Goal: Entertainment & Leisure: Consume media (video, audio)

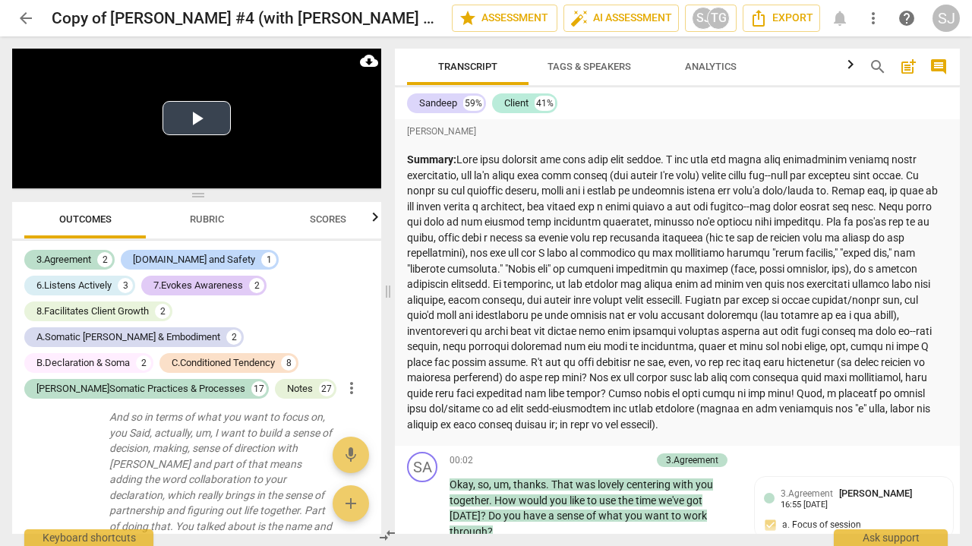
click at [194, 120] on button "Play Video" at bounding box center [197, 118] width 68 height 34
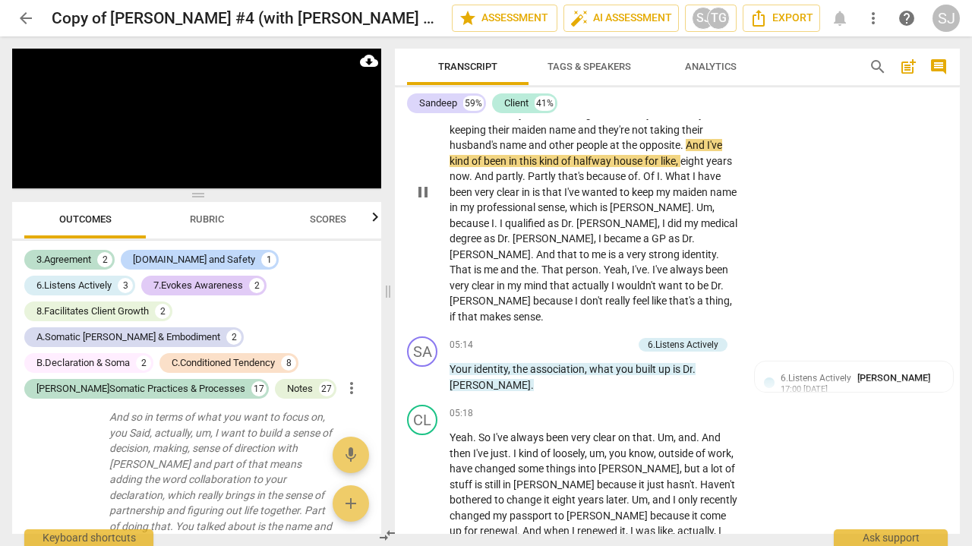
scroll to position [1809, 0]
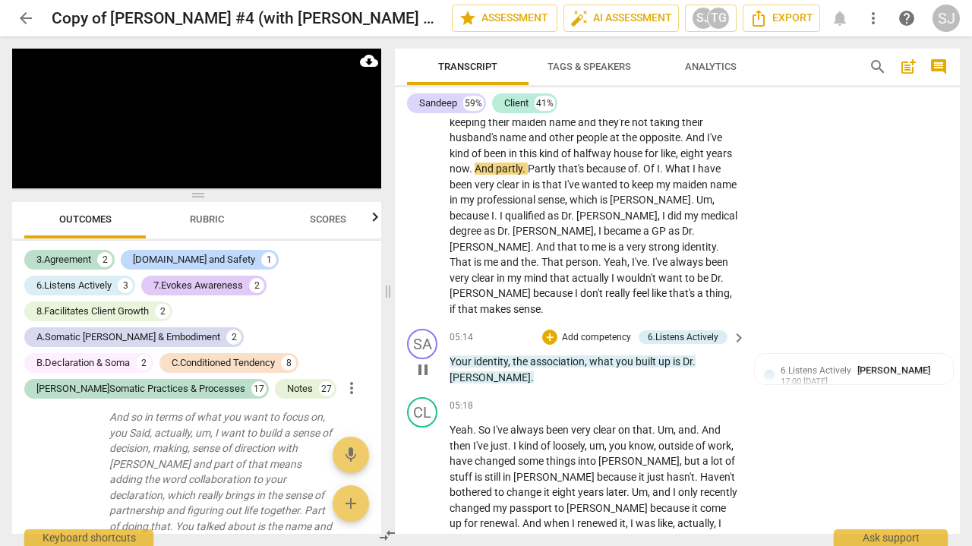
click at [469, 354] on p "Your identity , the association , what you built up is [PERSON_NAME] ." at bounding box center [594, 369] width 289 height 31
click at [427, 361] on span "pause" at bounding box center [423, 370] width 18 height 18
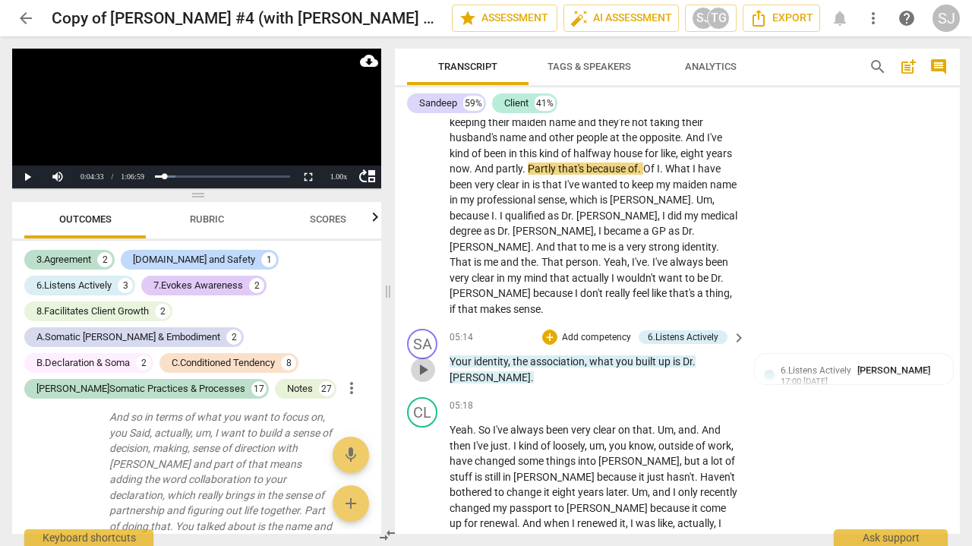
click at [427, 361] on span "play_arrow" at bounding box center [423, 370] width 18 height 18
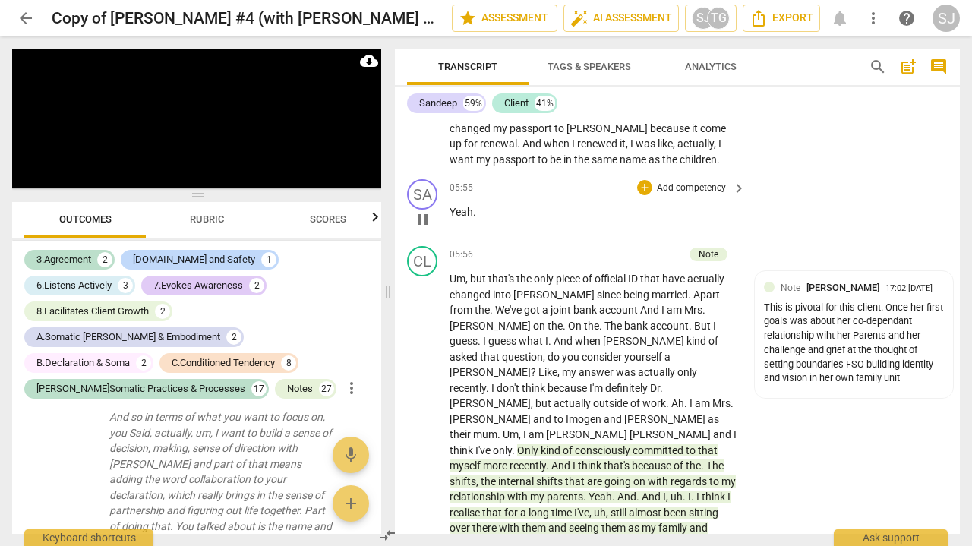
scroll to position [2206, 0]
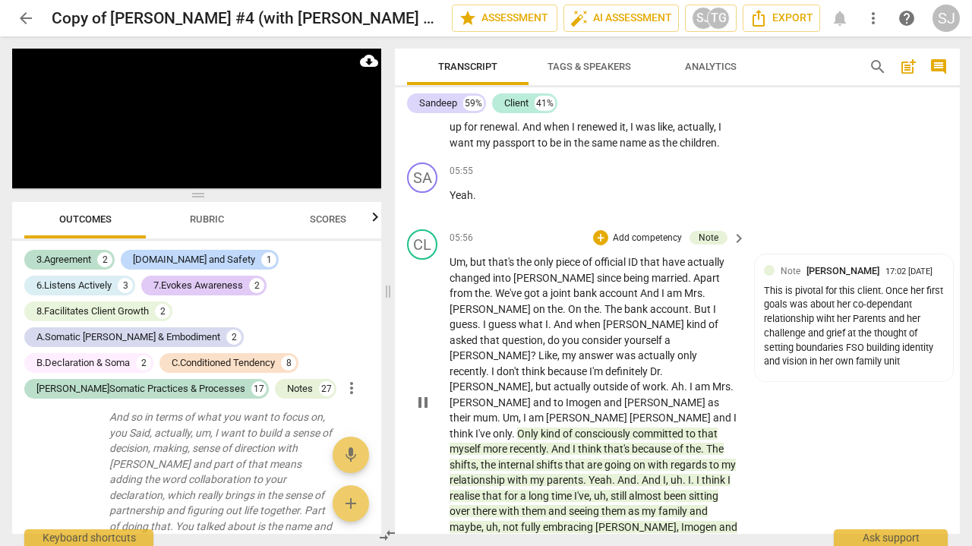
click at [632, 443] on span "that's" at bounding box center [618, 449] width 28 height 12
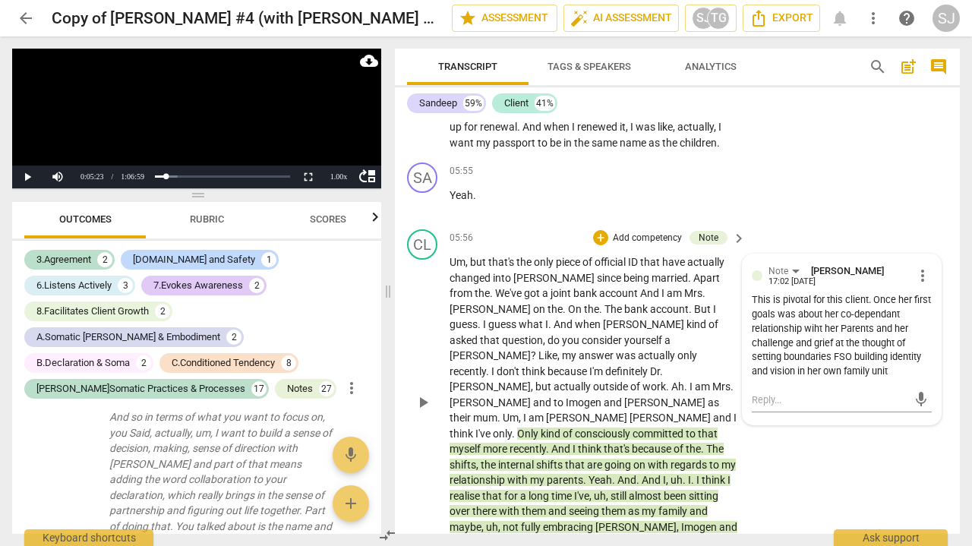
click at [541, 428] on span "Only" at bounding box center [529, 434] width 24 height 12
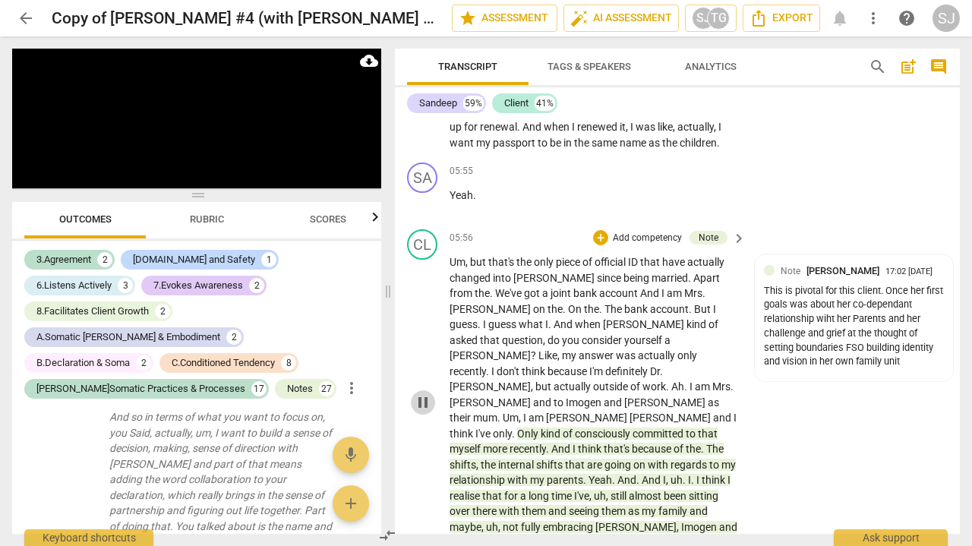
click at [423, 393] on span "pause" at bounding box center [423, 402] width 18 height 18
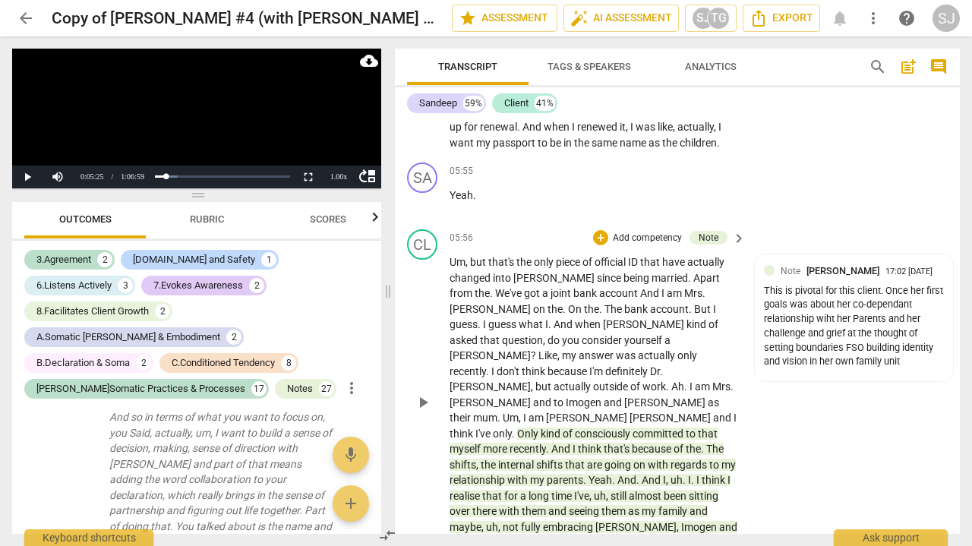
click at [423, 393] on span "play_arrow" at bounding box center [423, 402] width 18 height 18
click at [333, 174] on div "1.00 x" at bounding box center [339, 177] width 30 height 23
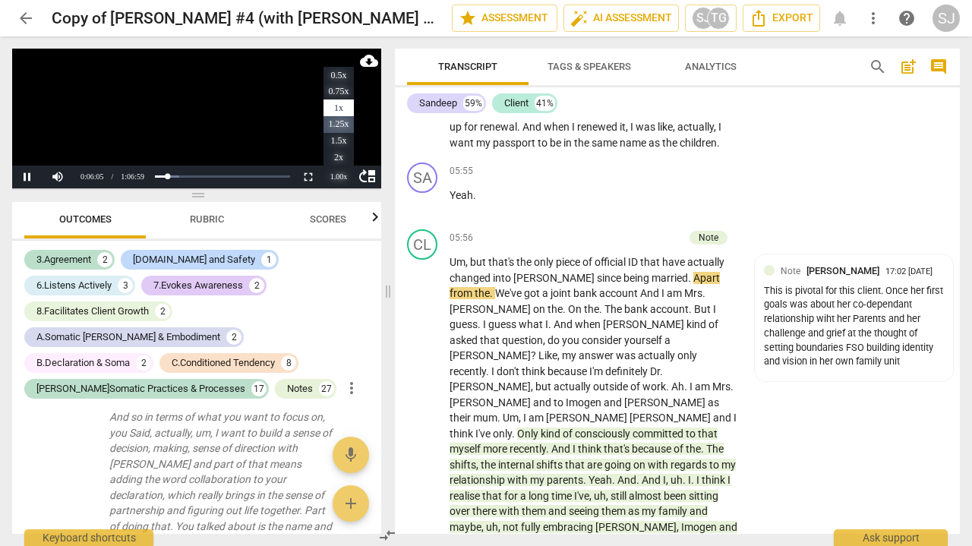
click at [333, 122] on li "1.25x" at bounding box center [339, 124] width 30 height 17
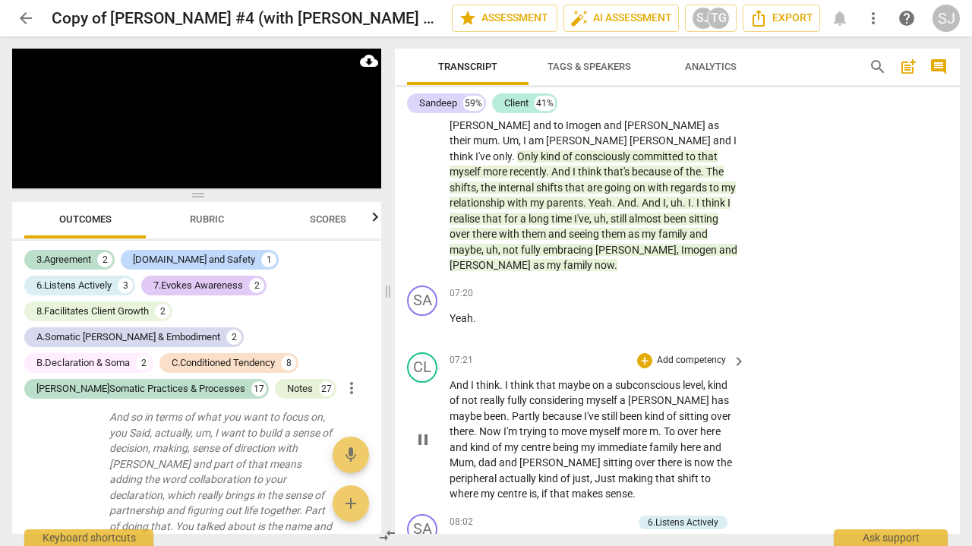
scroll to position [2484, 0]
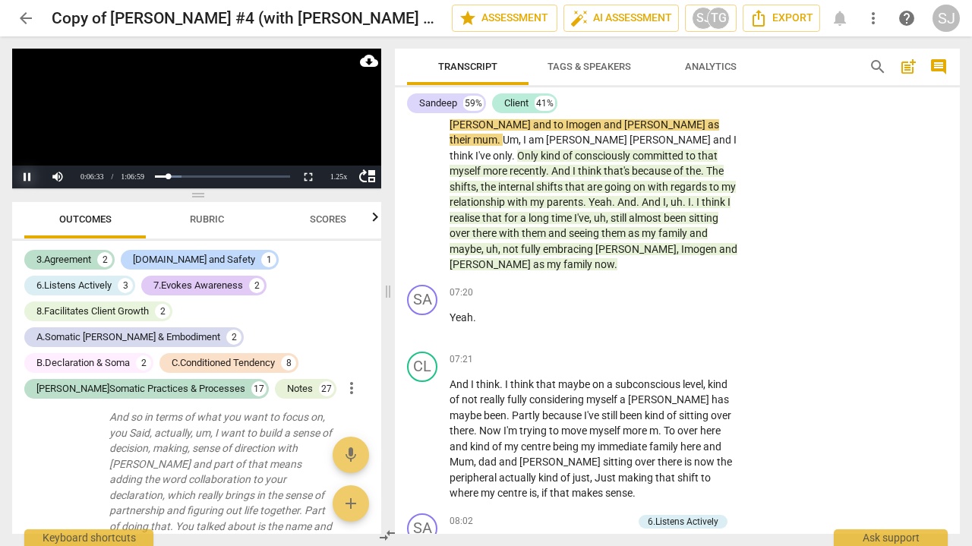
click at [30, 170] on button "Pause" at bounding box center [27, 177] width 30 height 23
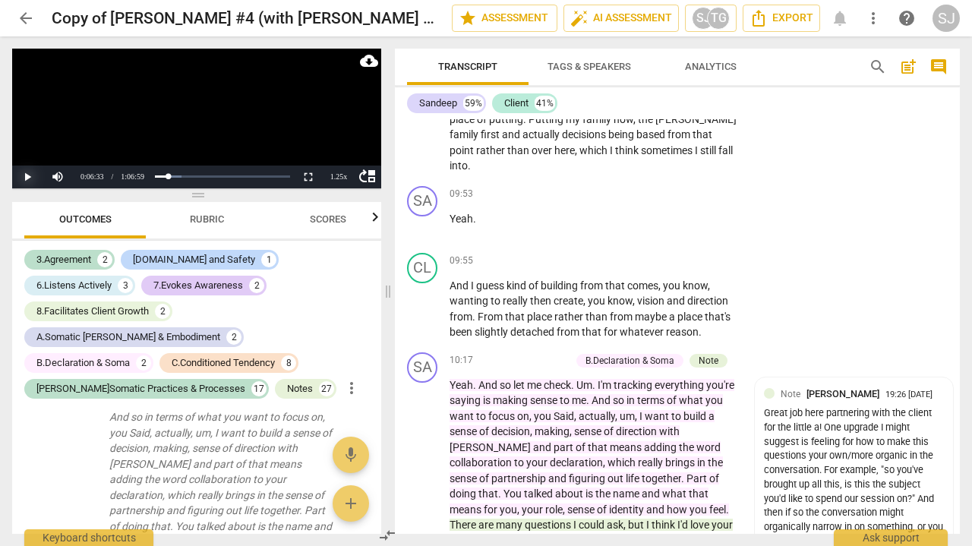
scroll to position [3229, 0]
click at [455, 378] on span "Yeah" at bounding box center [462, 384] width 24 height 12
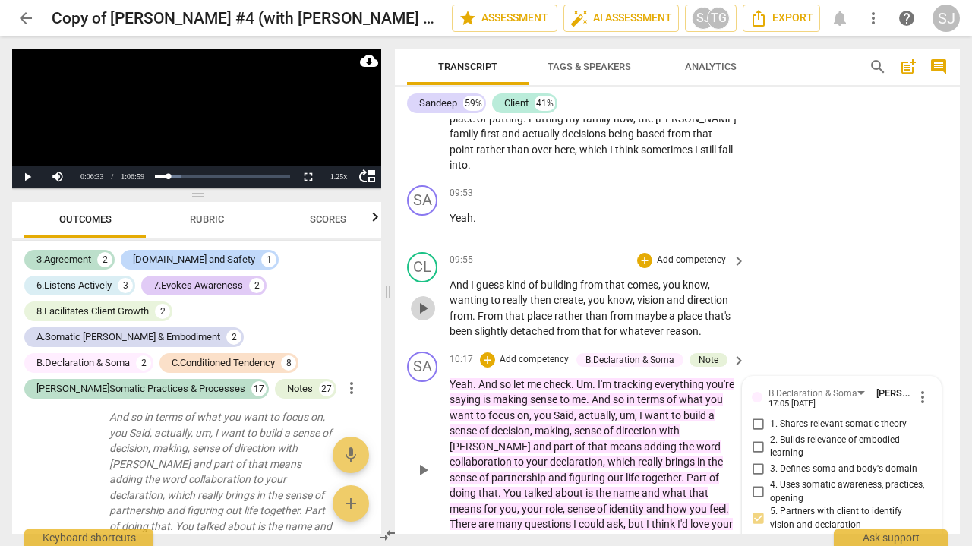
click at [425, 299] on span "play_arrow" at bounding box center [423, 308] width 18 height 18
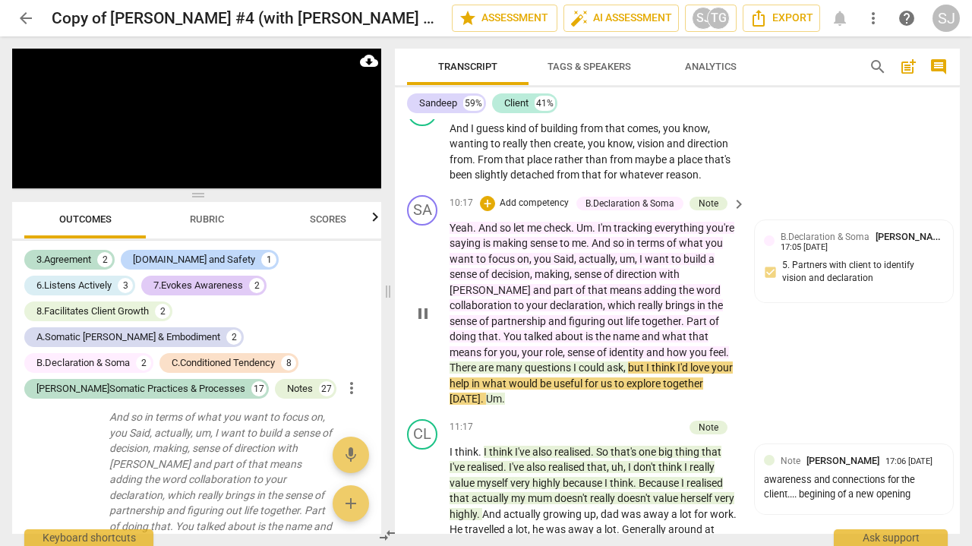
scroll to position [3379, 0]
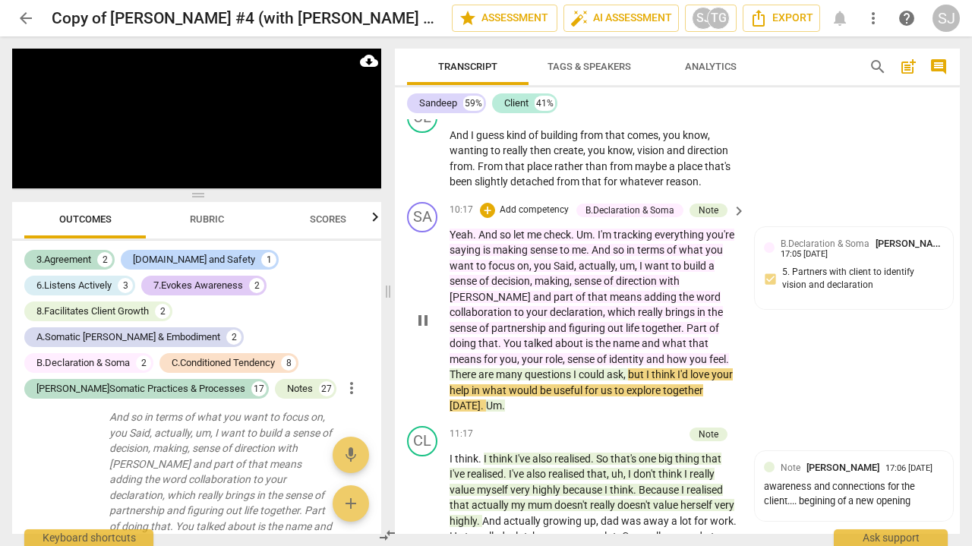
click at [735, 248] on div "Yeah . And so let me check . Um . I'm tracking everything you're saying is maki…" at bounding box center [599, 320] width 298 height 187
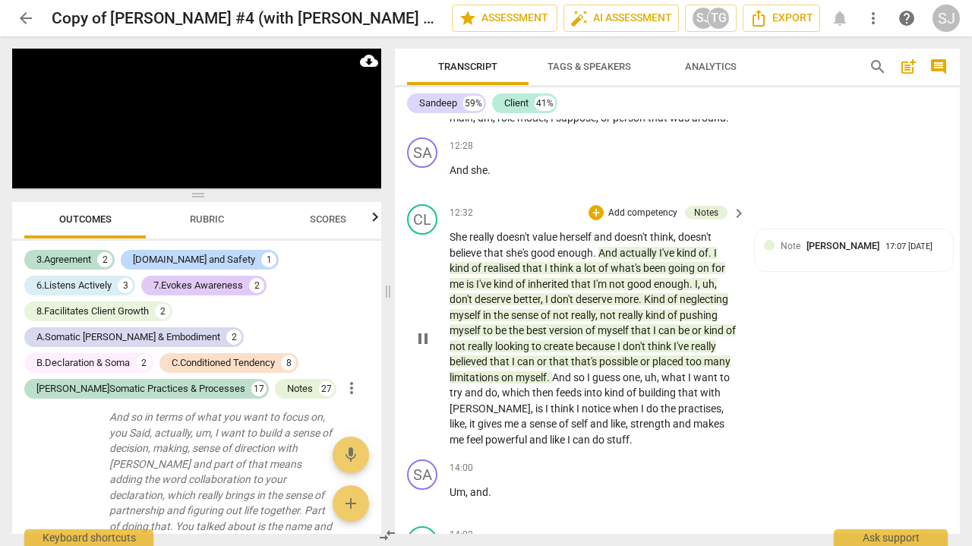
scroll to position [3858, 0]
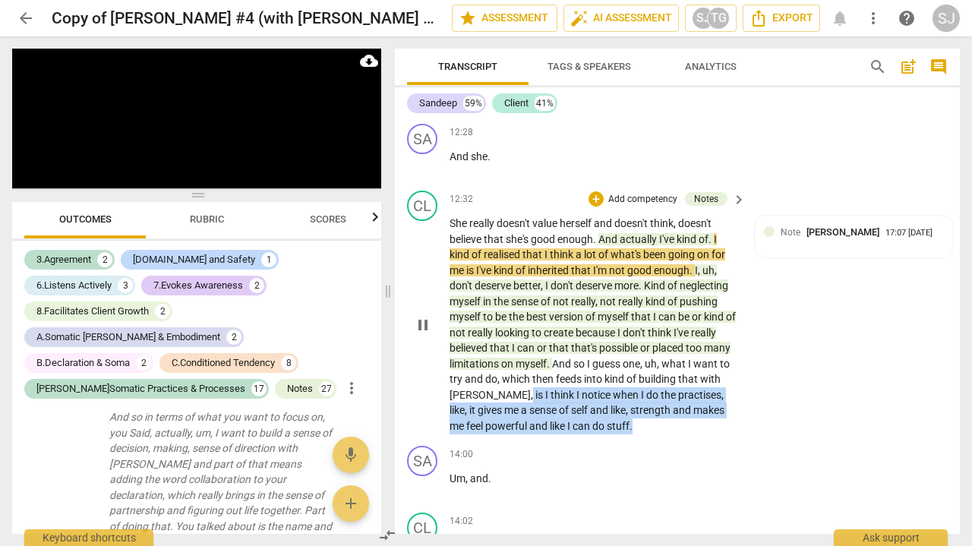
drag, startPoint x: 611, startPoint y: 269, endPoint x: 481, endPoint y: 233, distance: 135.4
click at [481, 233] on p "She really doesn't value herself and doesn't think , doesn't believe that she's…" at bounding box center [594, 325] width 289 height 218
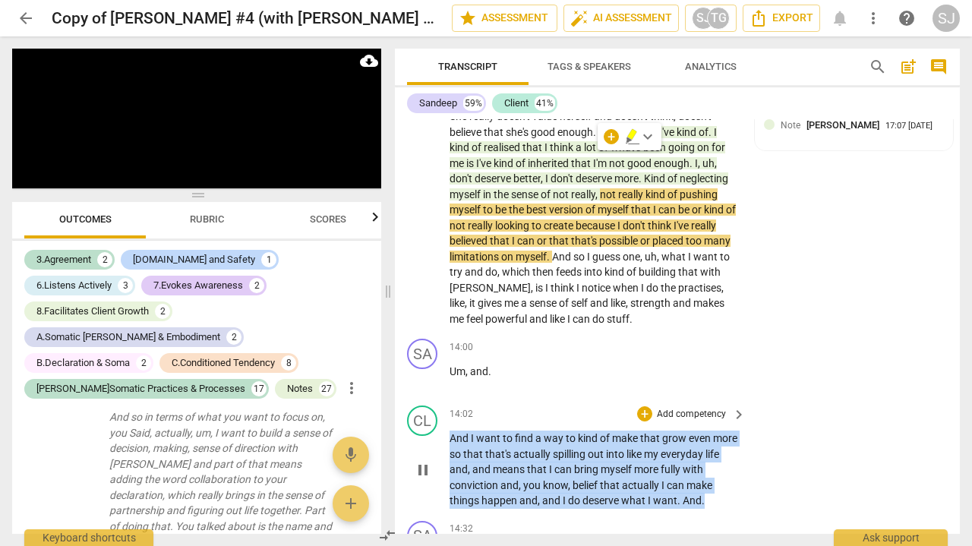
drag, startPoint x: 707, startPoint y: 331, endPoint x: 438, endPoint y: 270, distance: 275.7
click at [438, 400] on div "CL play_arrow pause 14:02 + Add competency keyboard_arrow_right And I want to f…" at bounding box center [677, 457] width 565 height 115
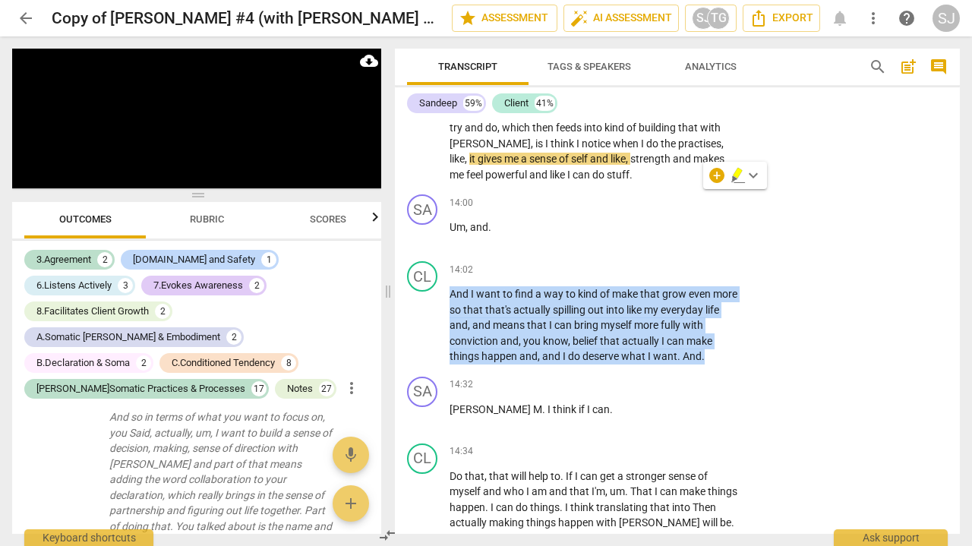
scroll to position [4106, 0]
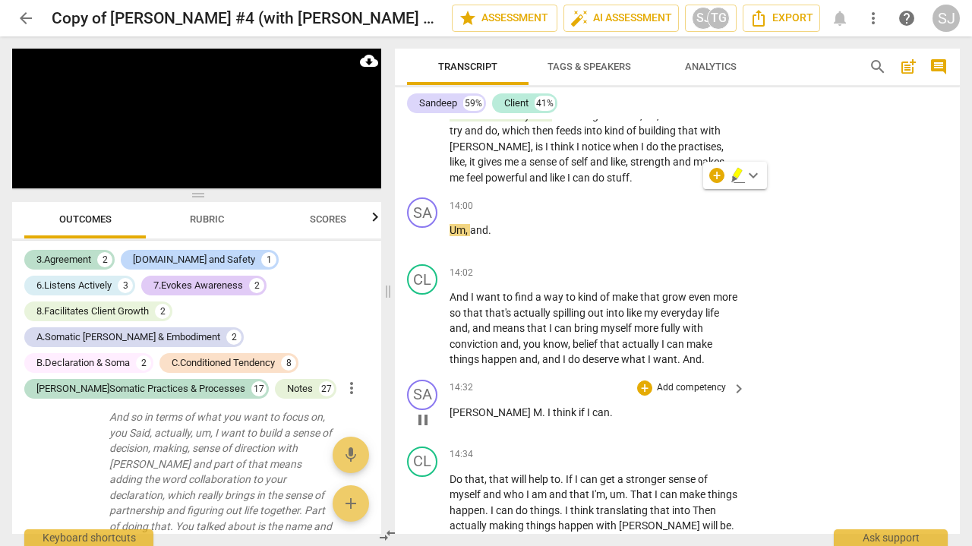
click at [451, 406] on span "[PERSON_NAME]" at bounding box center [492, 412] width 84 height 12
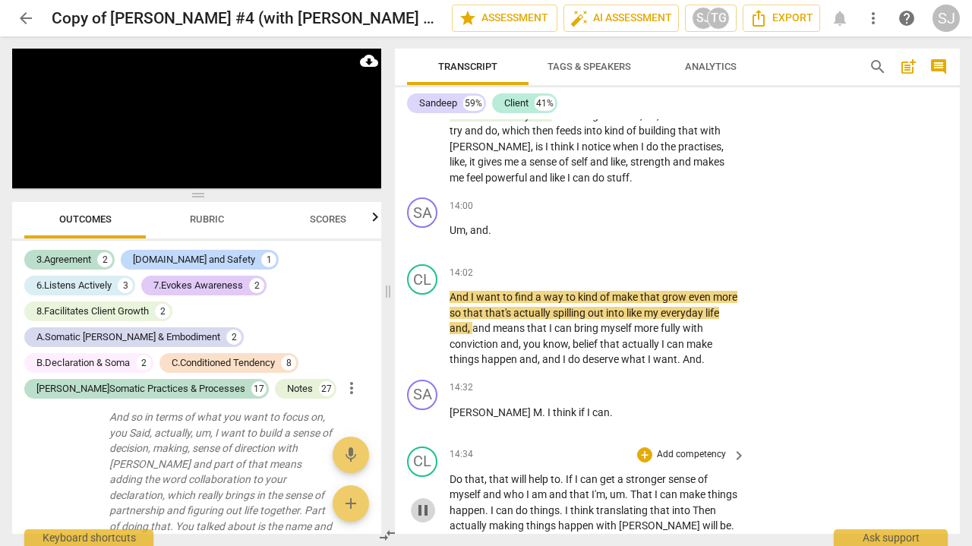
click at [424, 501] on span "pause" at bounding box center [423, 510] width 18 height 18
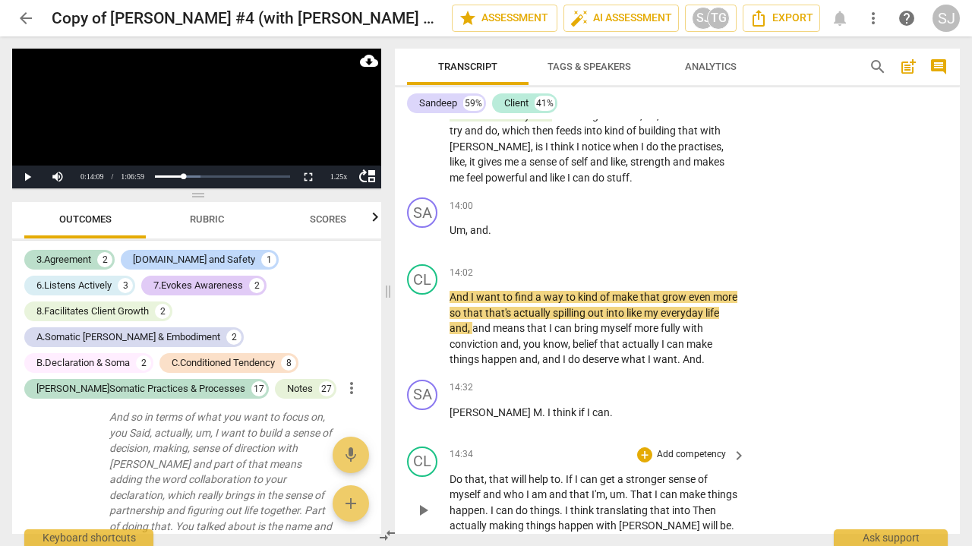
click at [424, 501] on span "play_arrow" at bounding box center [423, 510] width 18 height 18
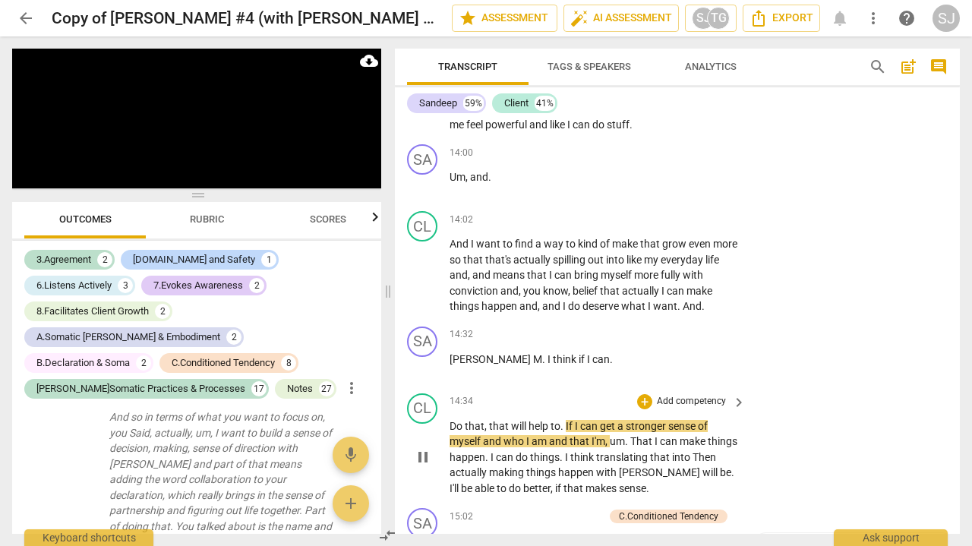
scroll to position [4166, 0]
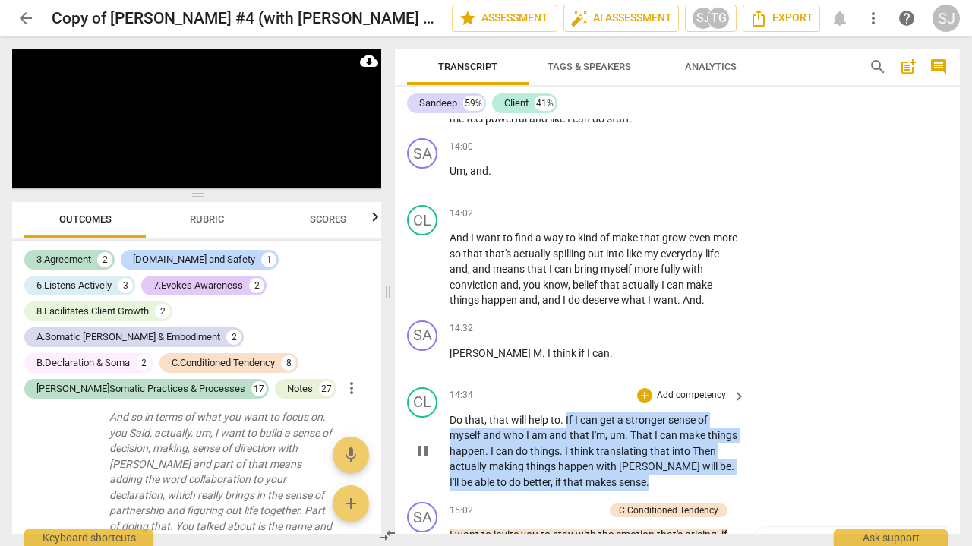
drag, startPoint x: 566, startPoint y: 257, endPoint x: 659, endPoint y: 316, distance: 110.6
click at [659, 412] on p "Do that , that will help to . If I can get a stronger sense of myself and who I…" at bounding box center [594, 451] width 289 height 78
copy p "If I can get a stronger sense of myself and who I am and that I'm , um . That I…"
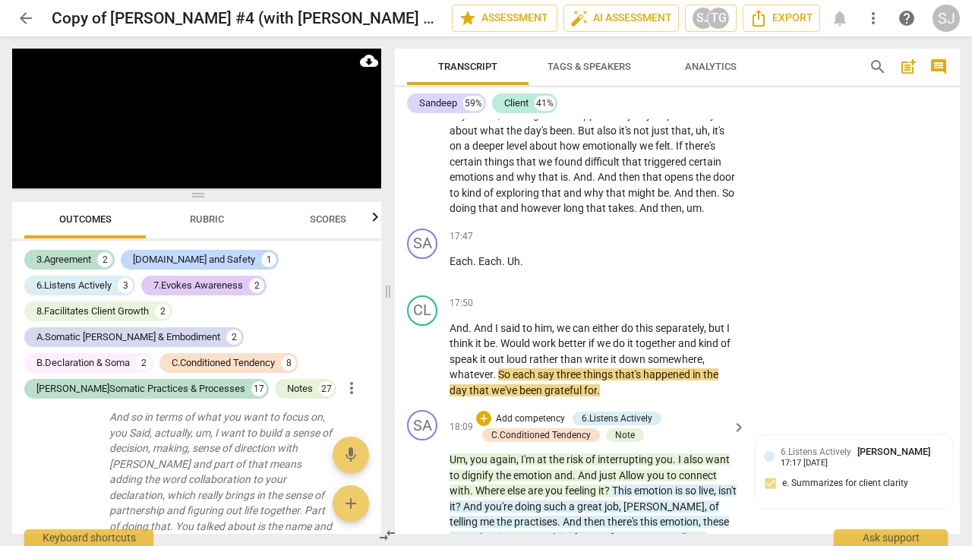
scroll to position [4963, 0]
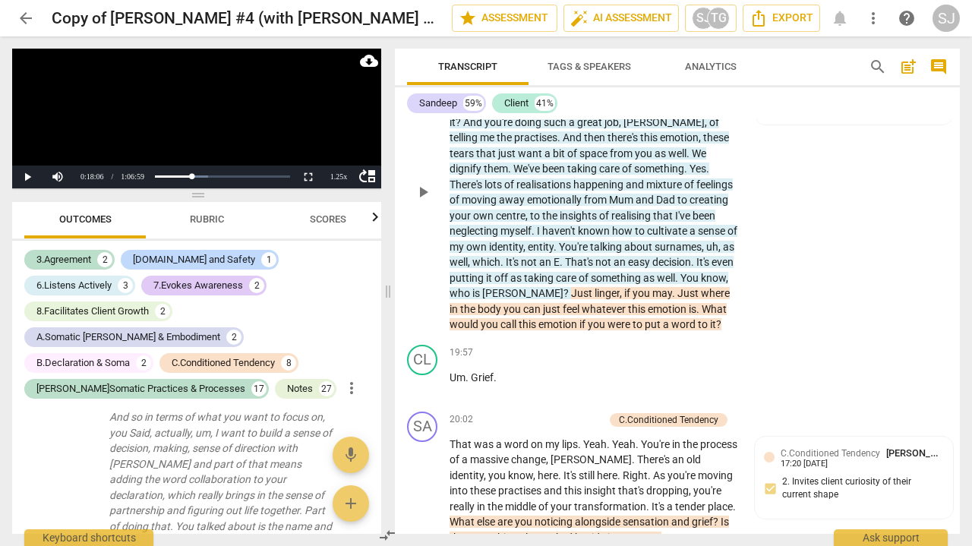
scroll to position [5352, 0]
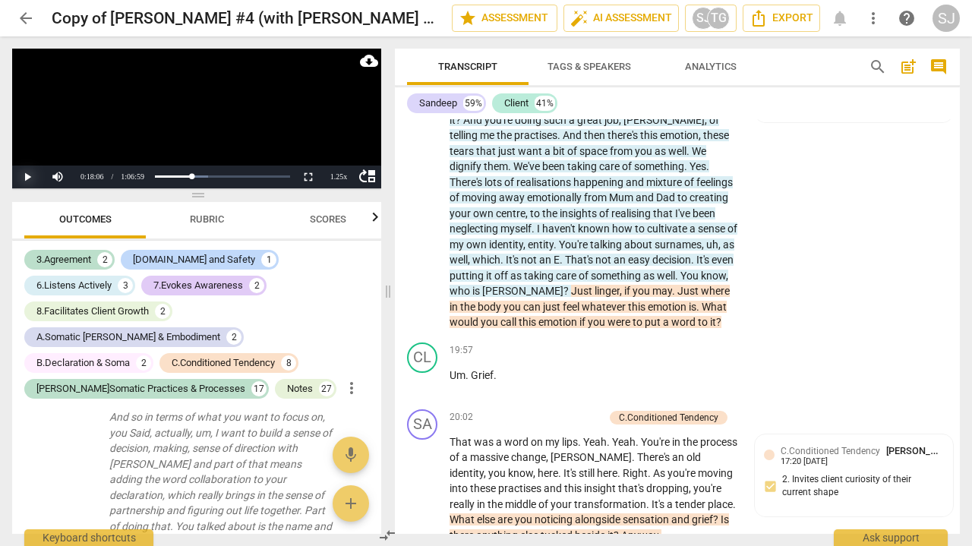
click at [28, 174] on button "Play" at bounding box center [27, 177] width 30 height 23
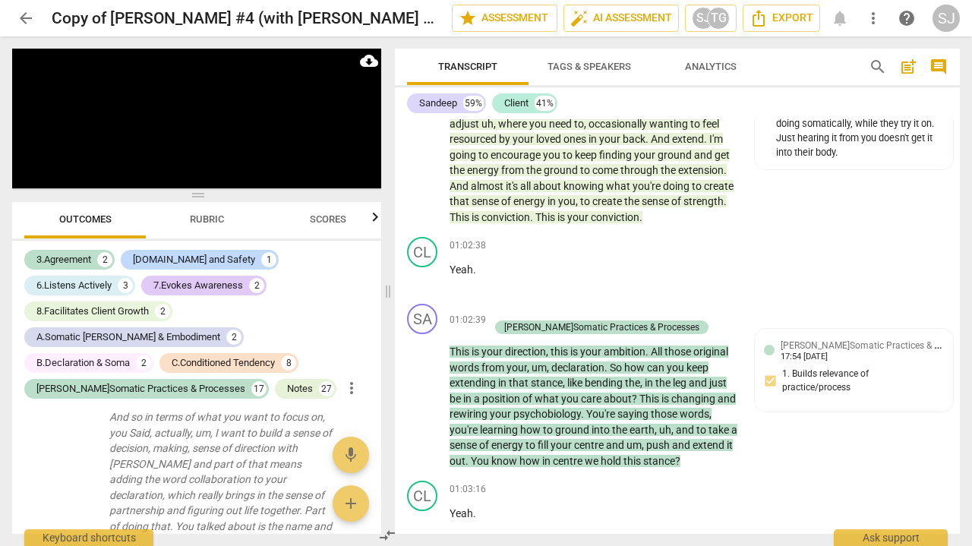
scroll to position [16986, 0]
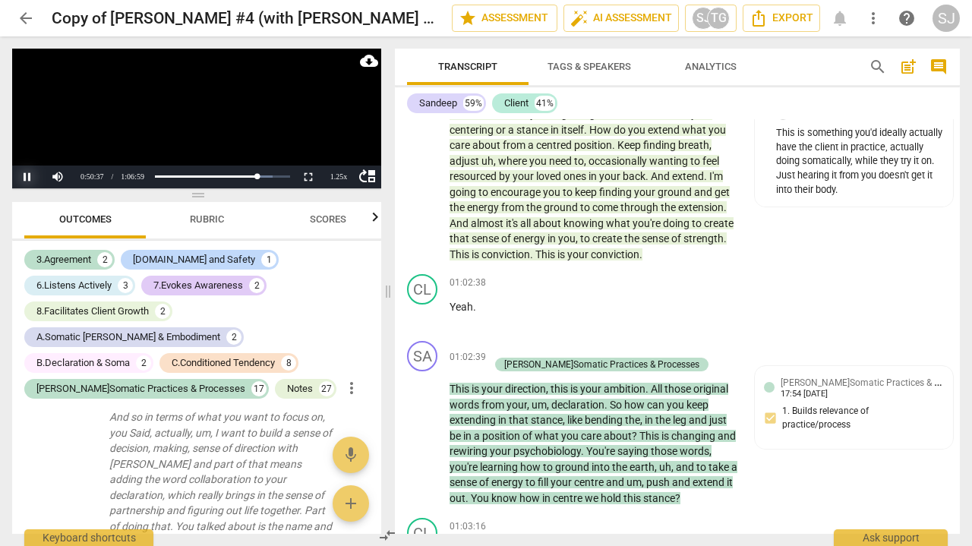
click at [31, 169] on button "Pause" at bounding box center [27, 177] width 30 height 23
click at [27, 173] on button "Play" at bounding box center [27, 177] width 30 height 23
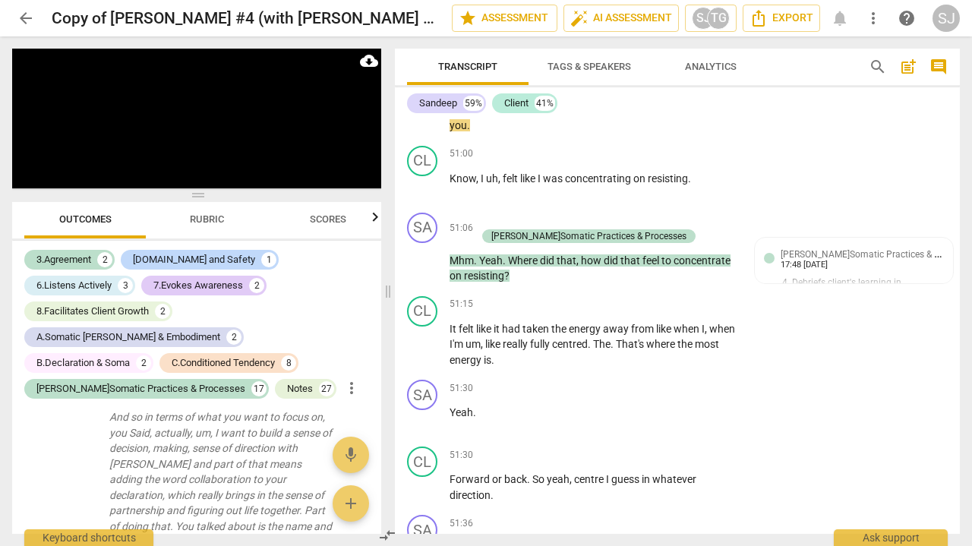
scroll to position [13881, 0]
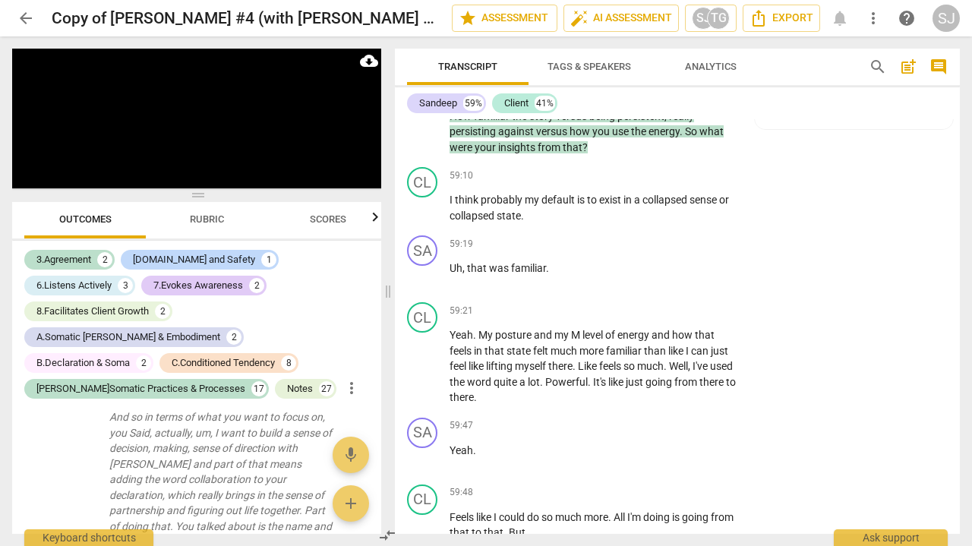
scroll to position [15703, 0]
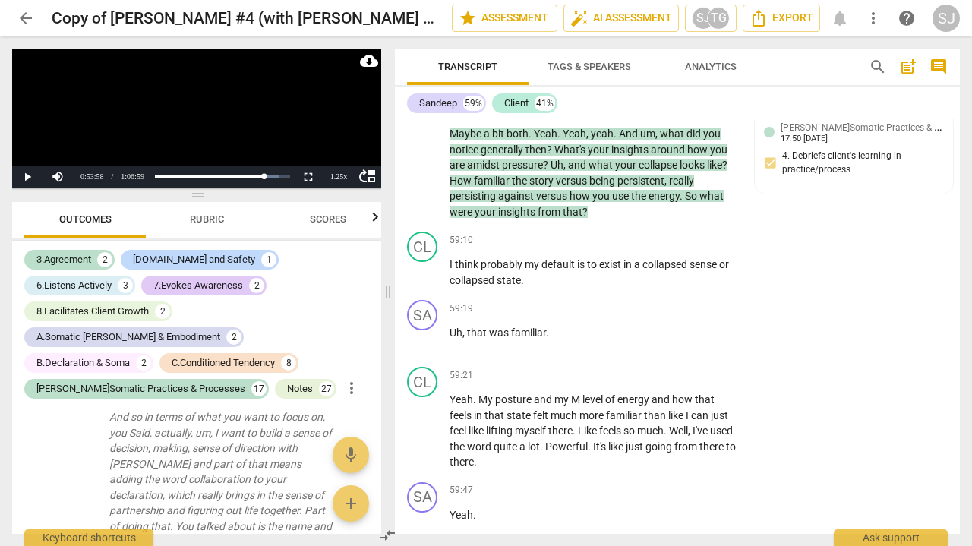
scroll to position [15791, 0]
